Goal: Information Seeking & Learning: Learn about a topic

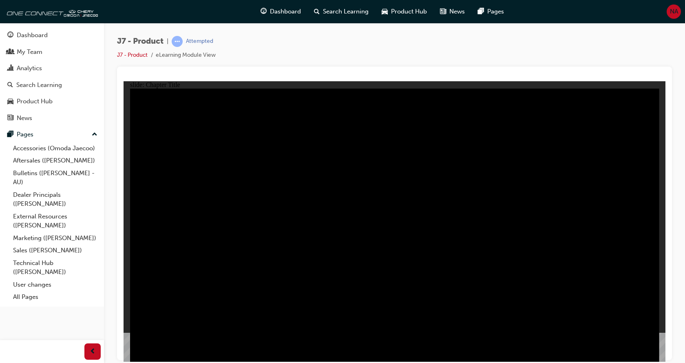
radio input "true"
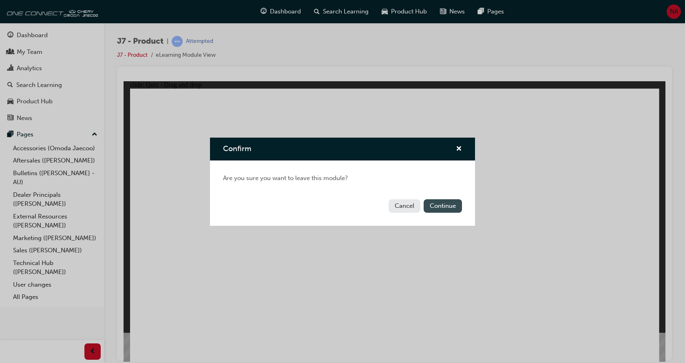
click at [436, 204] on button "Continue" at bounding box center [443, 205] width 38 height 13
